Goal: Navigation & Orientation: Understand site structure

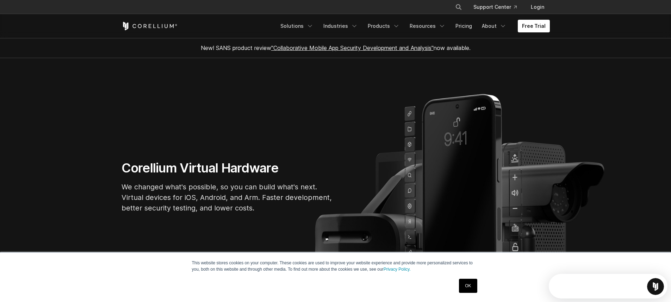
click at [470, 286] on link "OK" at bounding box center [468, 286] width 18 height 14
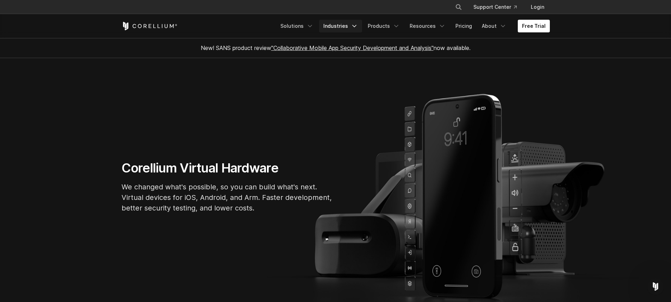
click at [336, 30] on link "Industries" at bounding box center [340, 26] width 43 height 13
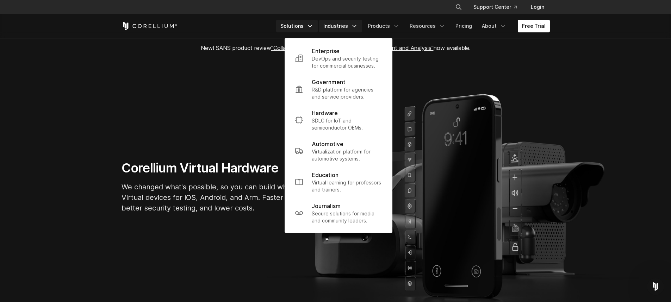
click at [307, 25] on link "Solutions" at bounding box center [297, 26] width 42 height 13
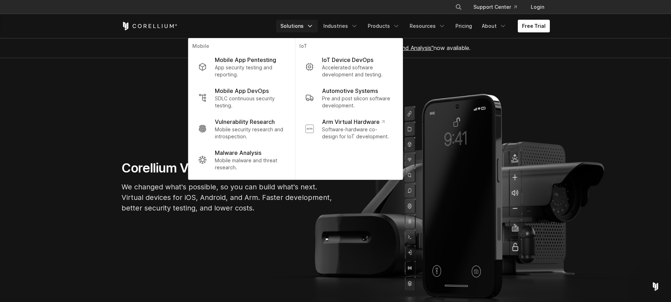
click at [318, 27] on link "Solutions" at bounding box center [297, 26] width 42 height 13
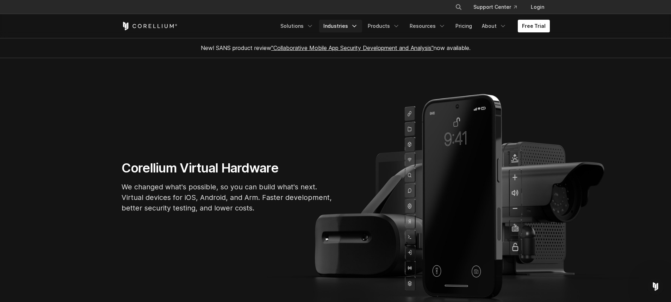
click at [337, 27] on link "Industries" at bounding box center [340, 26] width 43 height 13
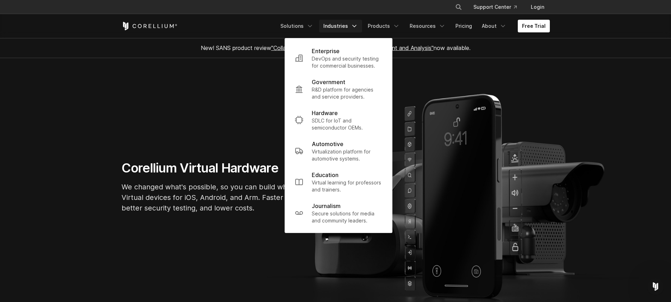
click at [337, 27] on link "Industries" at bounding box center [340, 26] width 43 height 13
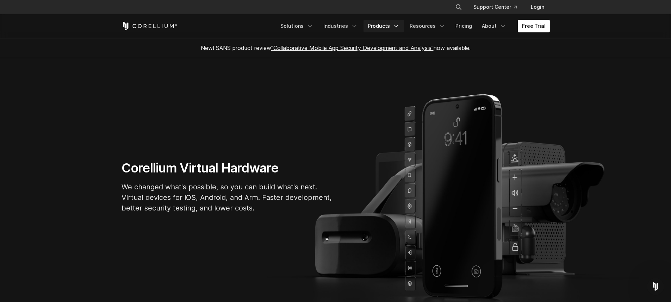
click at [384, 23] on link "Products" at bounding box center [384, 26] width 41 height 13
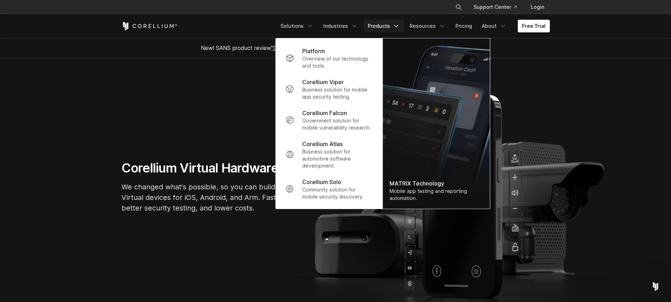
click at [384, 25] on link "Products" at bounding box center [384, 26] width 41 height 13
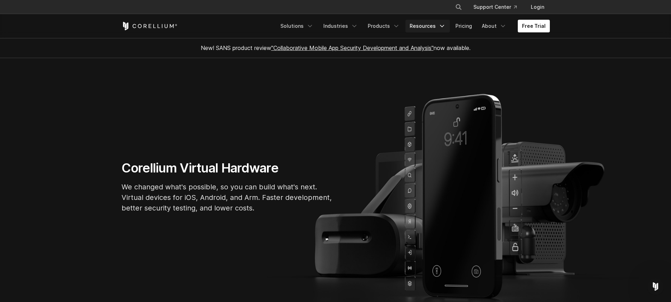
click at [416, 25] on link "Resources" at bounding box center [428, 26] width 44 height 13
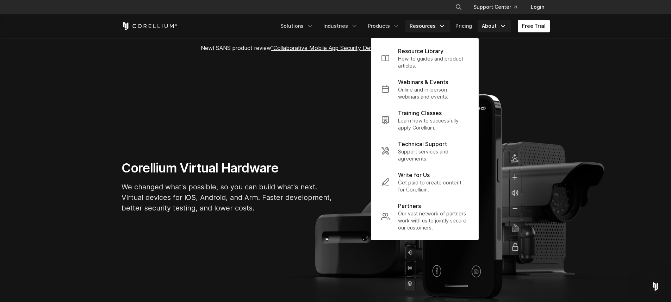
click at [495, 25] on link "About" at bounding box center [494, 26] width 33 height 13
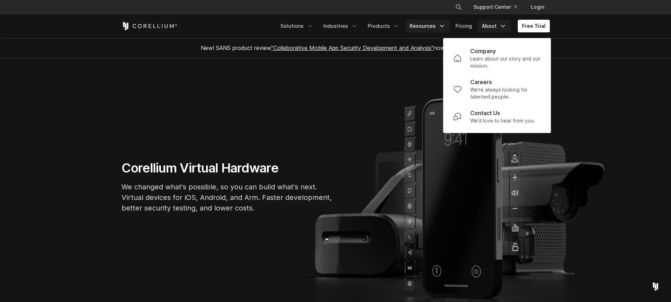
click at [416, 24] on link "Resources" at bounding box center [428, 26] width 44 height 13
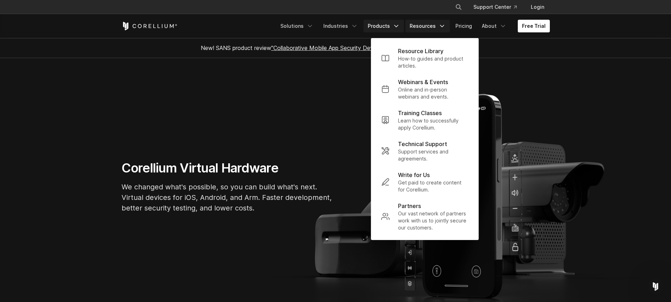
click at [391, 26] on link "Products" at bounding box center [384, 26] width 41 height 13
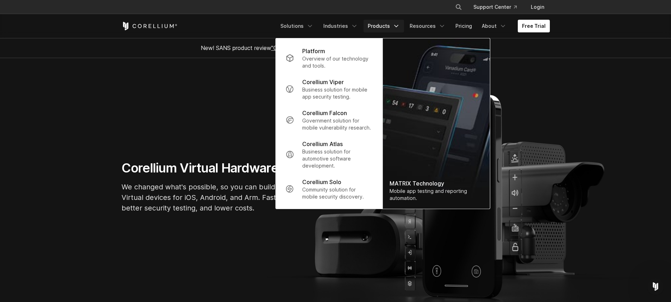
click at [93, 89] on section "Corellium Virtual Hardware We changed what's possible, so you can build what's …" at bounding box center [335, 189] width 671 height 263
